Goal: Task Accomplishment & Management: Complete application form

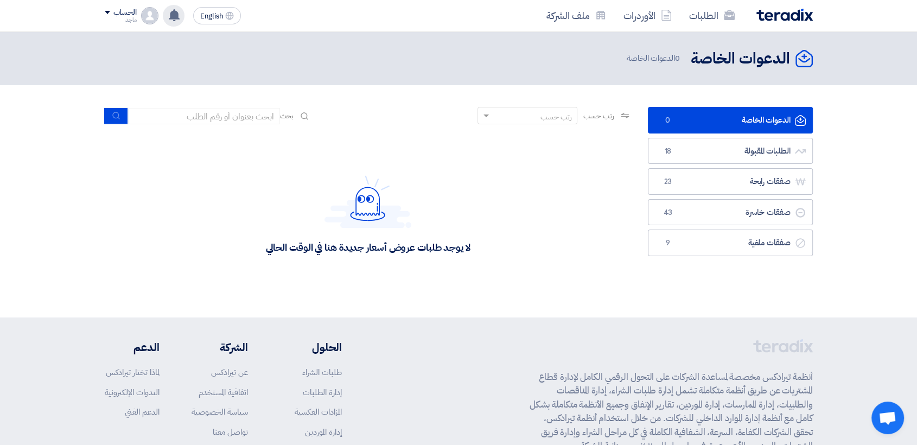
click at [176, 18] on use at bounding box center [174, 15] width 11 height 12
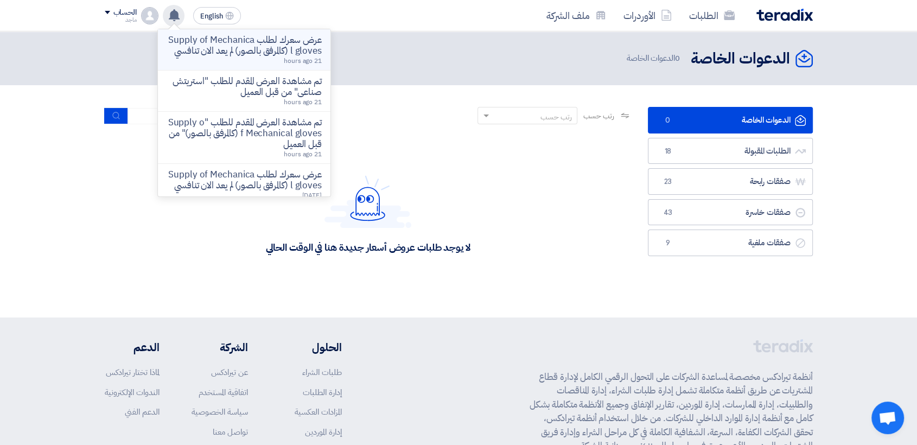
click at [229, 54] on p "عرض سعرك لطلب Supply of Mechanical gloves (كالمرفق بالصور) لم يعد الان تنافسي" at bounding box center [244, 46] width 155 height 22
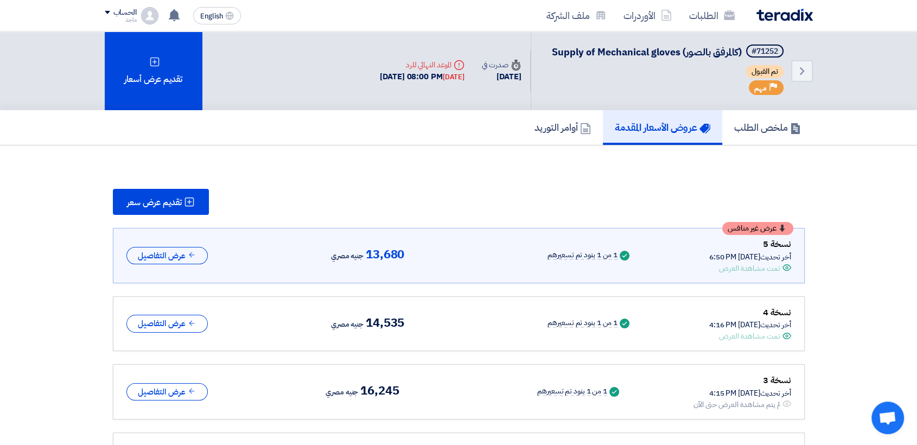
scroll to position [100, 0]
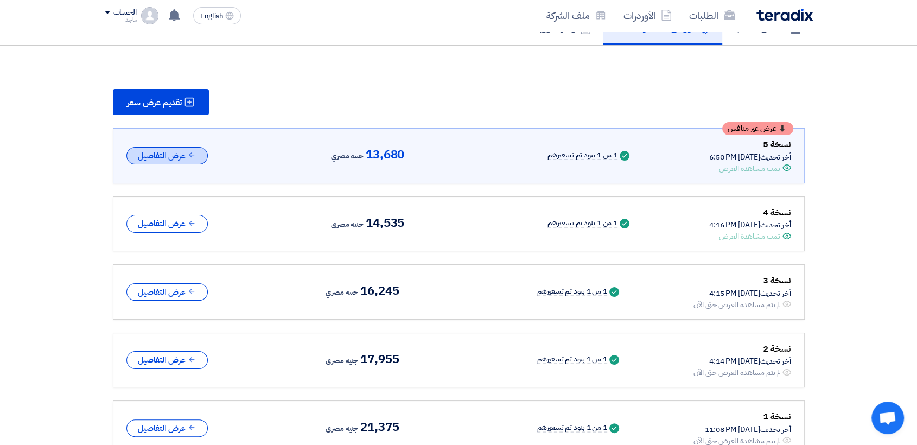
click at [172, 155] on button "عرض التفاصيل" at bounding box center [166, 156] width 81 height 18
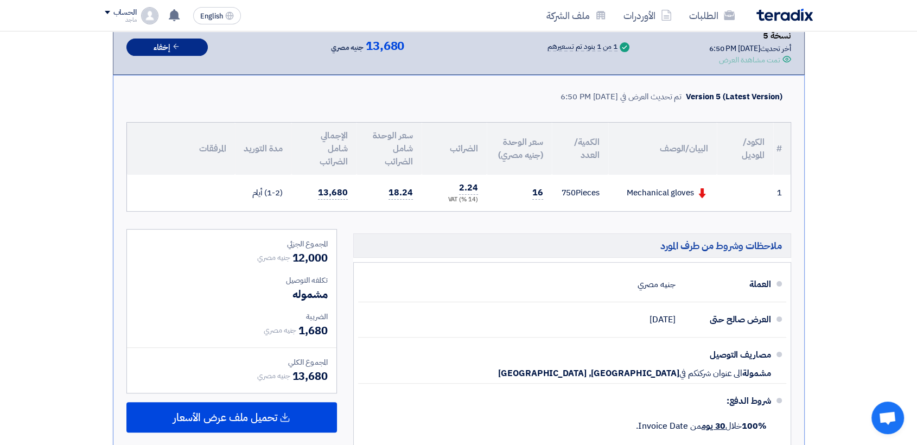
scroll to position [0, 0]
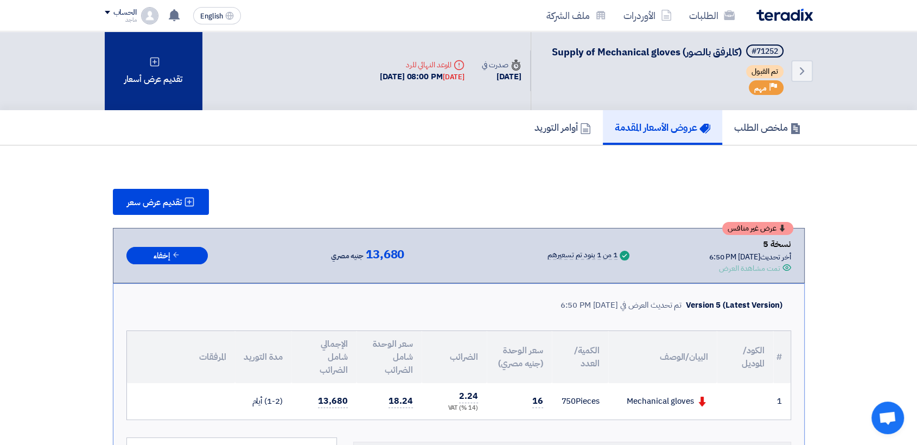
click at [128, 83] on div "تقديم عرض أسعار" at bounding box center [154, 70] width 98 height 79
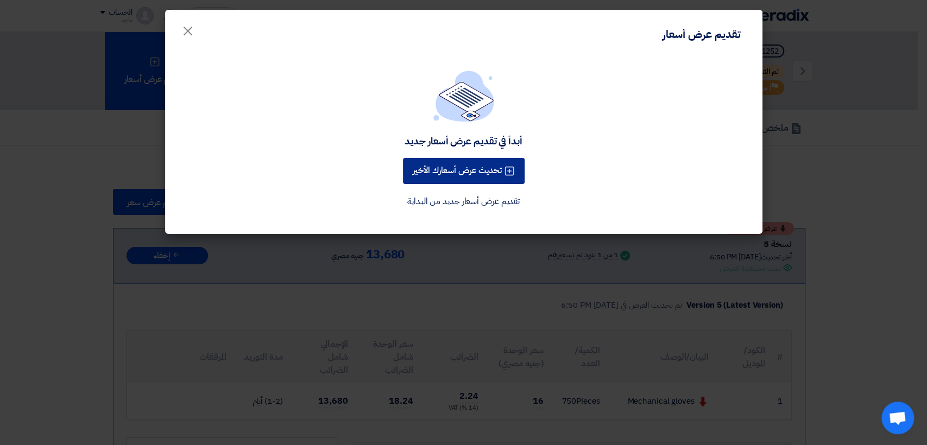
click at [477, 170] on button "تحديث عرض أسعارك الأخير" at bounding box center [464, 171] width 122 height 26
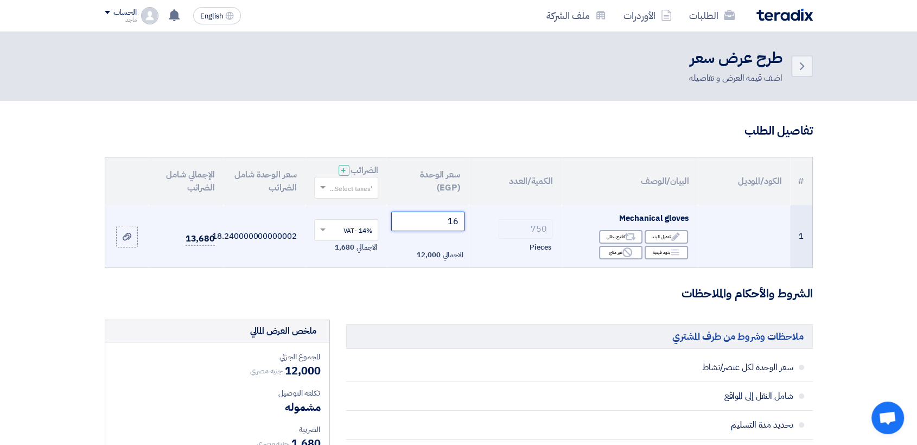
click at [428, 224] on input "16" at bounding box center [427, 222] width 73 height 20
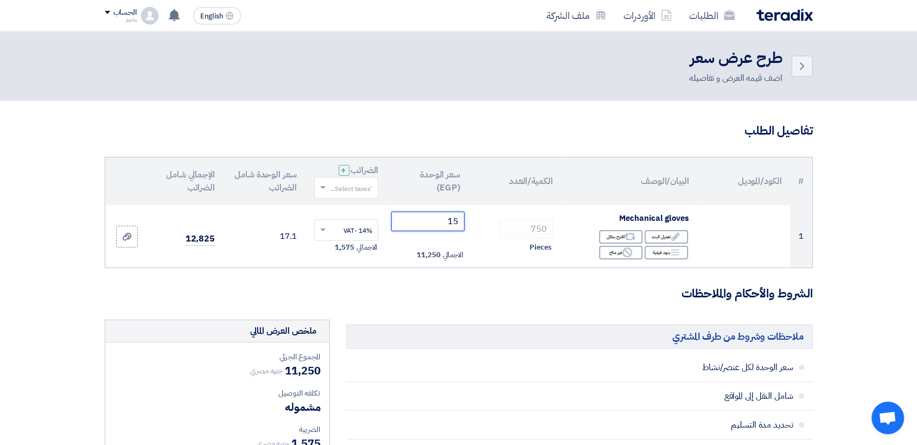
type input "15"
